Goal: Navigation & Orientation: Find specific page/section

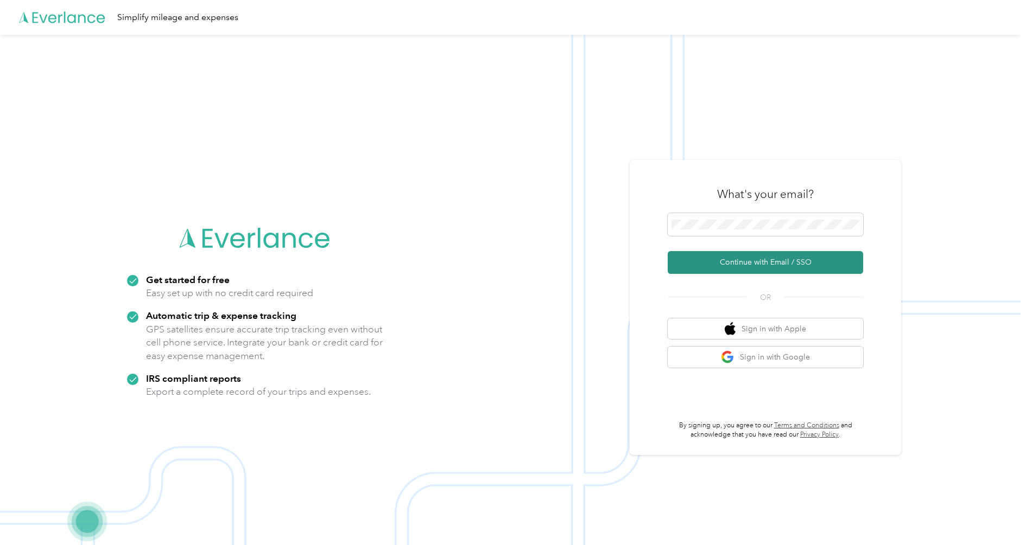
click at [756, 258] on button "Continue with Email / SSO" at bounding box center [765, 262] width 195 height 23
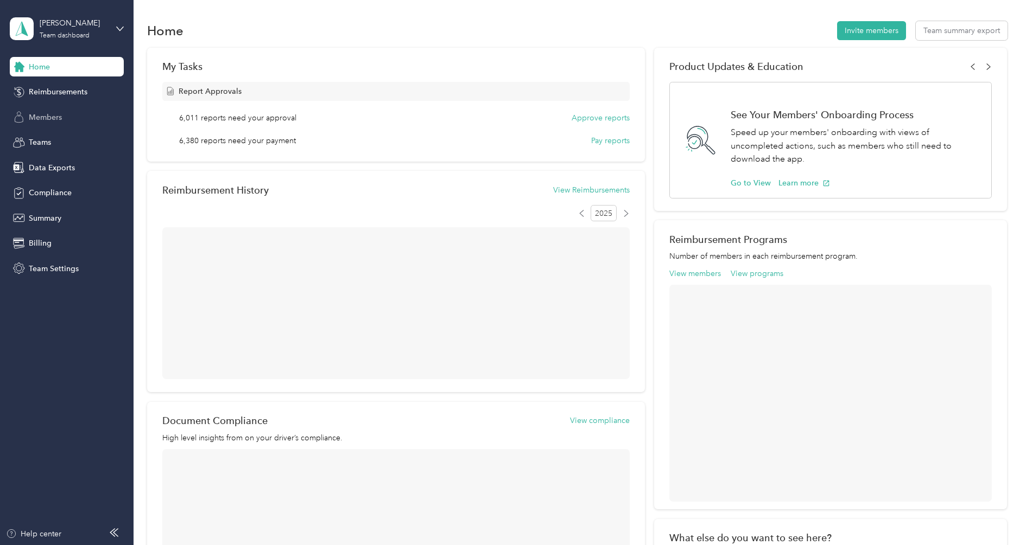
click at [58, 125] on div "Members" at bounding box center [67, 117] width 114 height 20
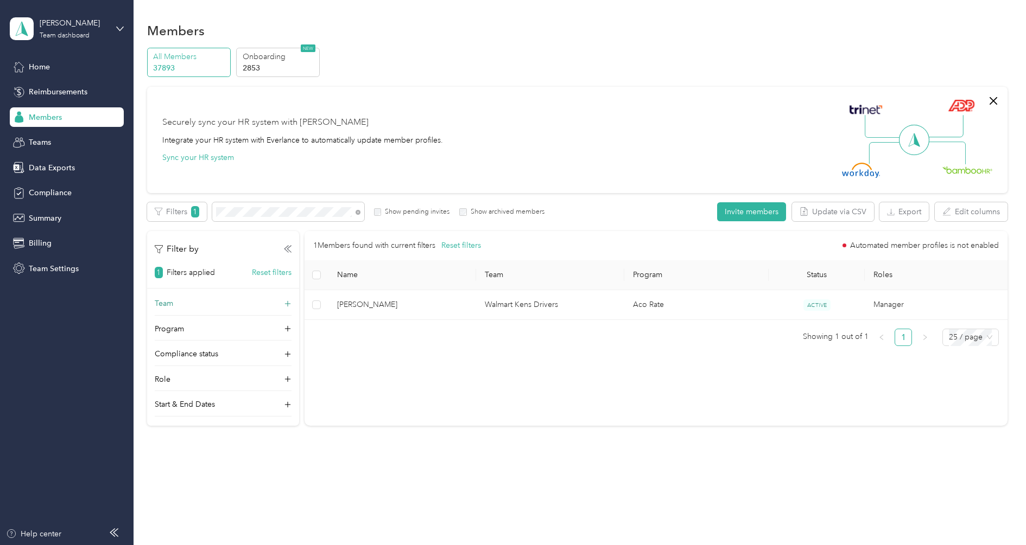
click at [202, 299] on div "Team" at bounding box center [223, 306] width 137 height 17
click at [195, 351] on div "Walmart Kens Drivers La [PERSON_NAME] +1 more" at bounding box center [223, 351] width 122 height 25
click at [358, 213] on icon at bounding box center [357, 212] width 5 height 5
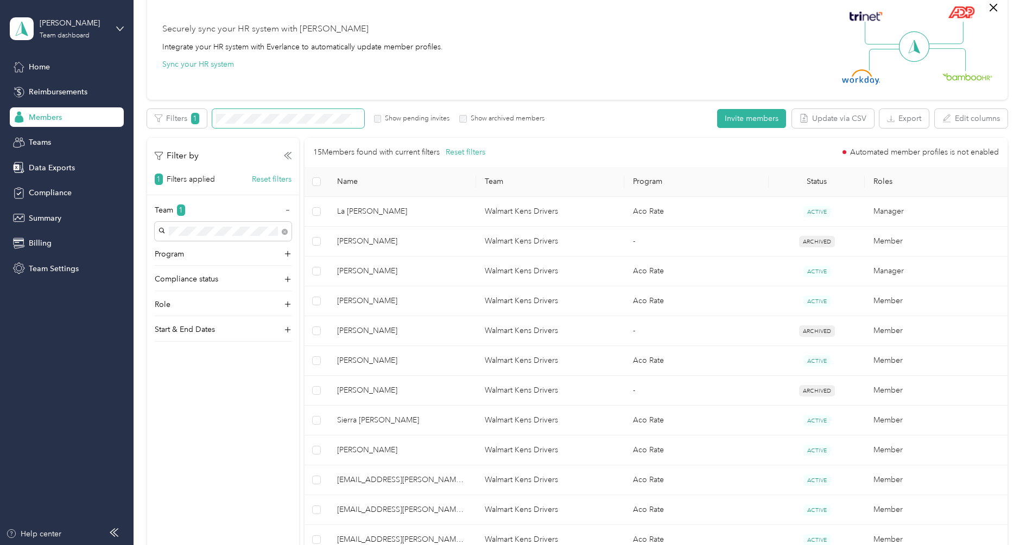
scroll to position [101, 0]
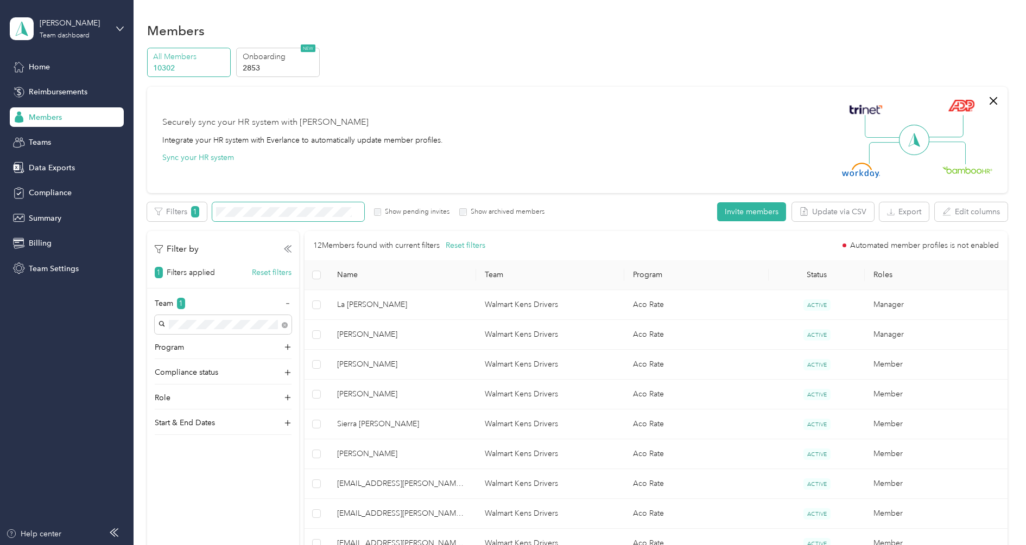
click at [79, 47] on div "[PERSON_NAME] Team dashboard Home Reimbursements Members Teams Data Exports Com…" at bounding box center [67, 139] width 114 height 278
click at [80, 36] on div "Team dashboard" at bounding box center [65, 36] width 50 height 7
click at [65, 118] on div "Personal dashboard" at bounding box center [154, 113] width 275 height 19
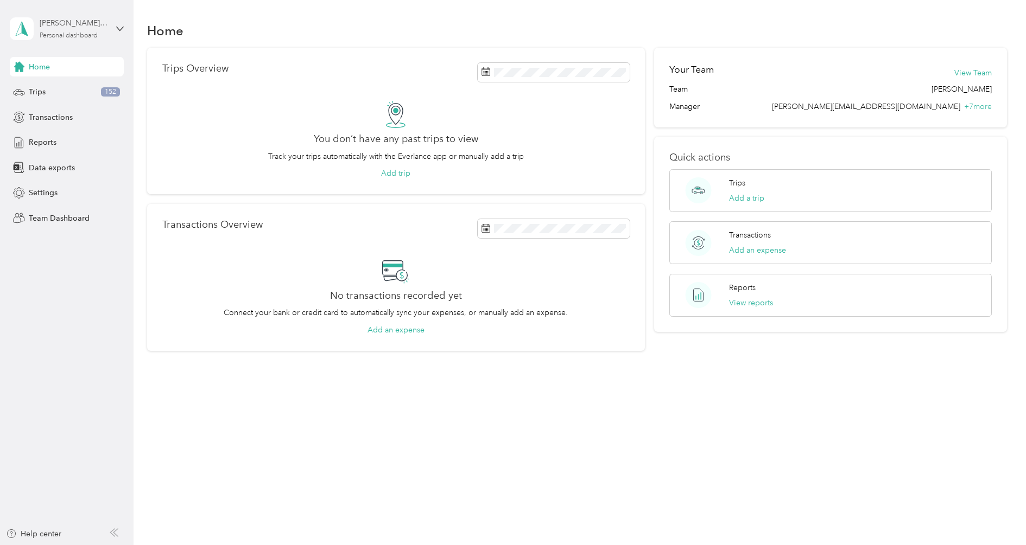
click at [49, 29] on div "[PERSON_NAME] FAVR Personal dashboard" at bounding box center [74, 28] width 68 height 22
click at [43, 135] on div "Log out" at bounding box center [41, 138] width 42 height 11
